Goal: Task Accomplishment & Management: Complete application form

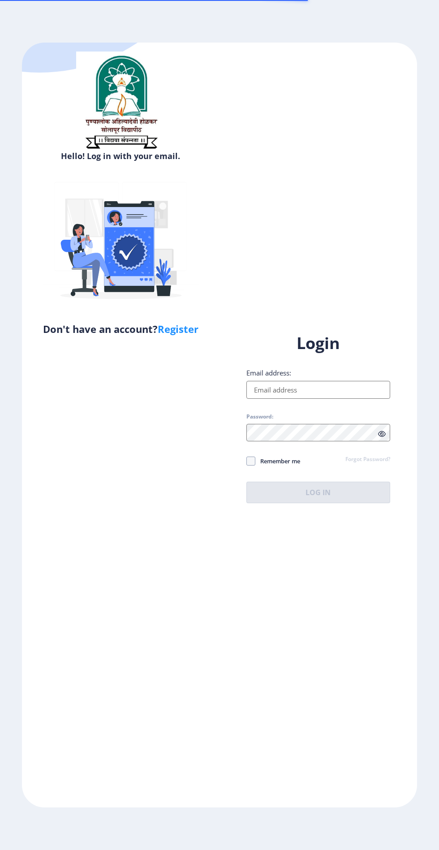
click at [345, 399] on input "Email address:" at bounding box center [319, 390] width 144 height 18
type input "[EMAIL_ADDRESS][DOMAIN_NAME]"
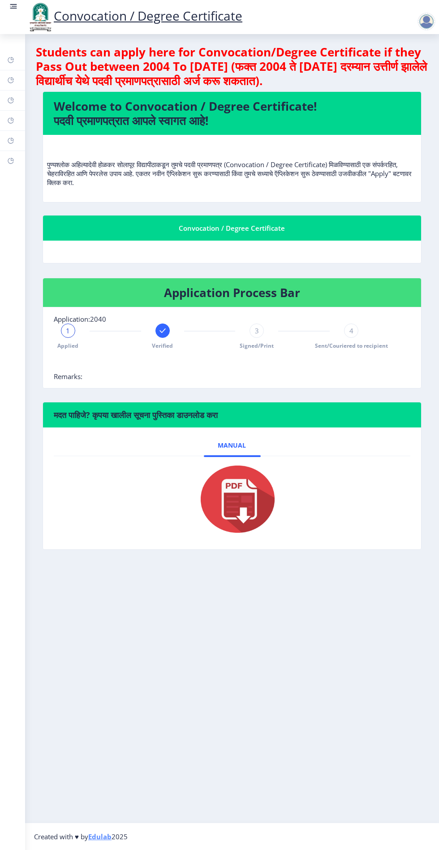
click at [11, 140] on rect at bounding box center [10, 140] width 7 height 7
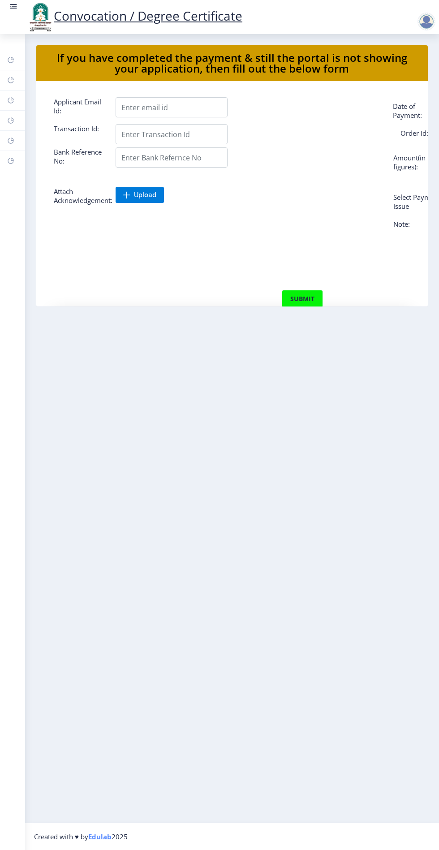
click at [13, 120] on icon at bounding box center [12, 118] width 3 height 3
